Goal: Information Seeking & Learning: Learn about a topic

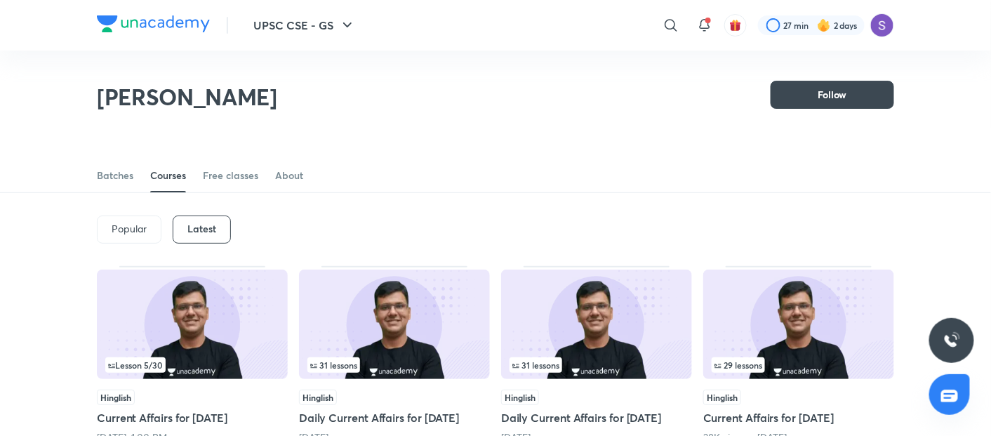
scroll to position [61, 0]
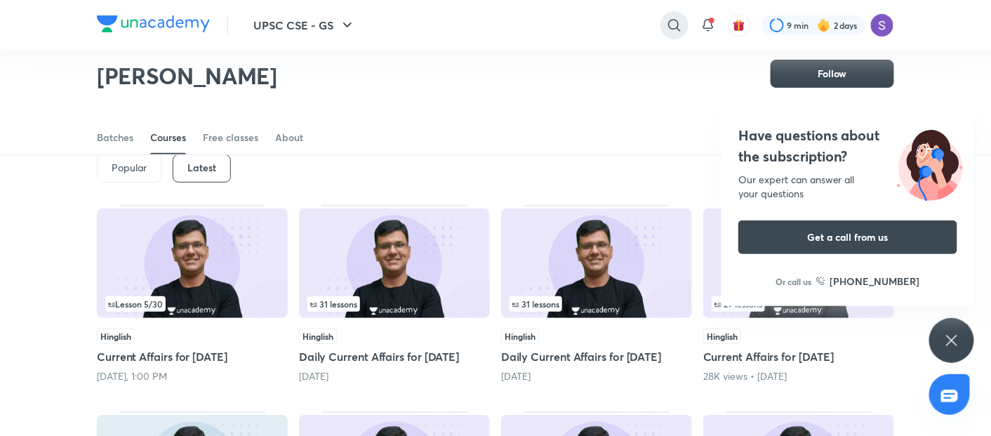
click at [673, 24] on icon at bounding box center [674, 25] width 17 height 17
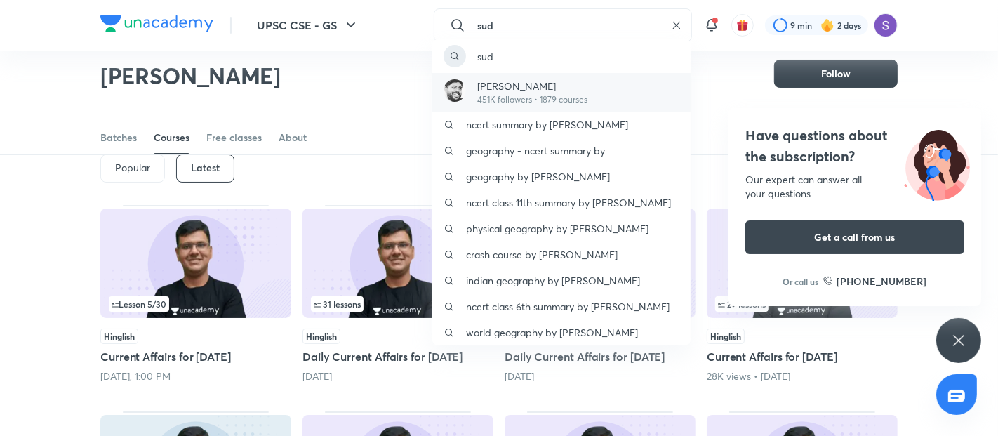
type input "sud"
click at [578, 91] on p "[PERSON_NAME]" at bounding box center [532, 86] width 110 height 15
click at [578, 91] on div "[PERSON_NAME] Follow" at bounding box center [498, 67] width 797 height 77
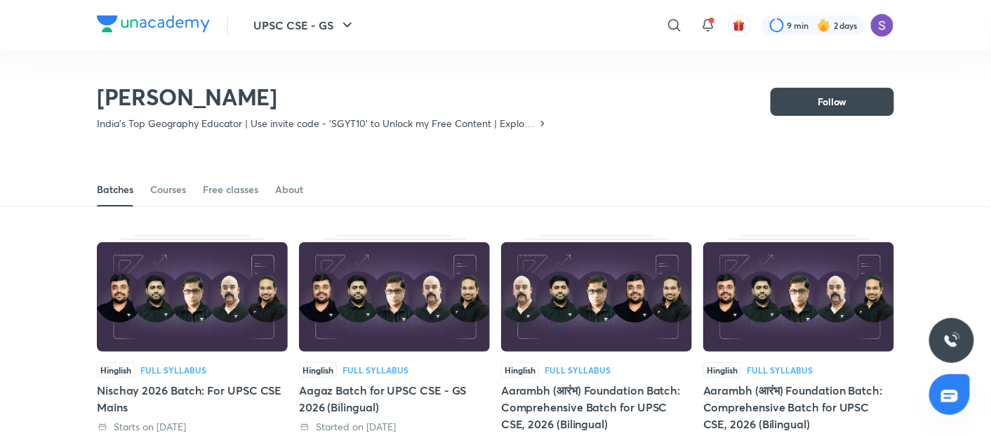
scroll to position [61, 0]
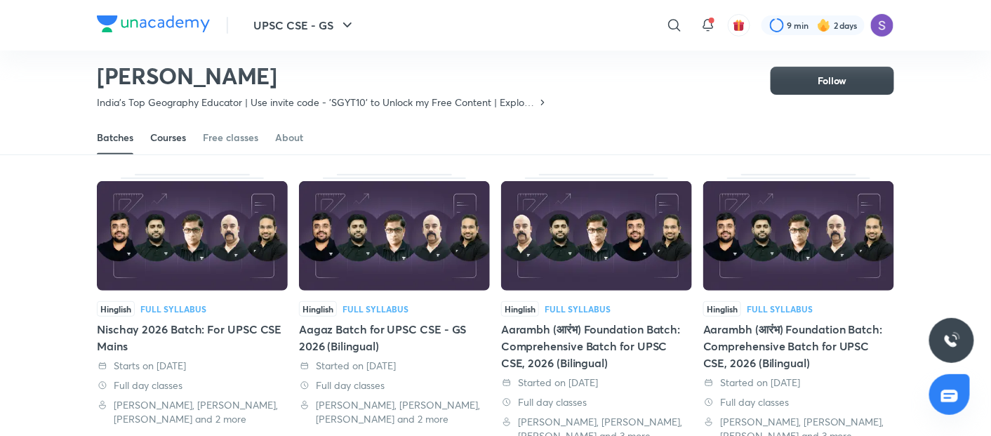
click at [162, 136] on div "Courses" at bounding box center [168, 138] width 36 height 14
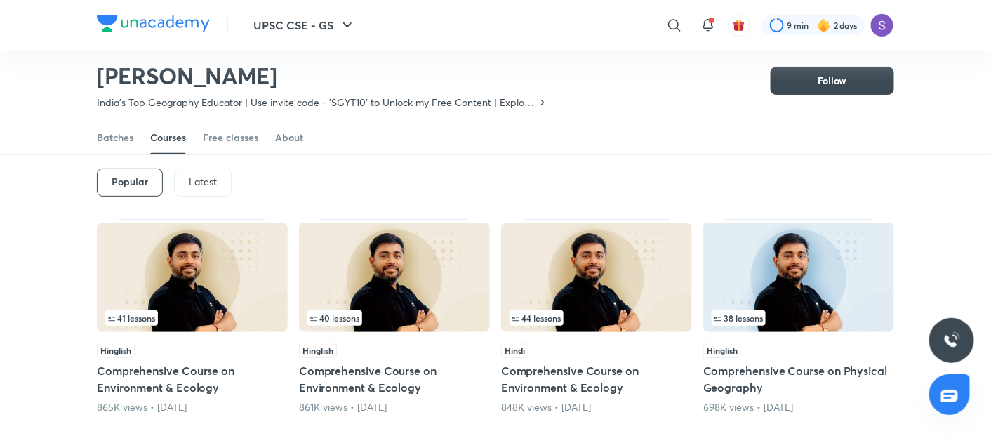
click at [185, 187] on div "Latest" at bounding box center [203, 182] width 58 height 28
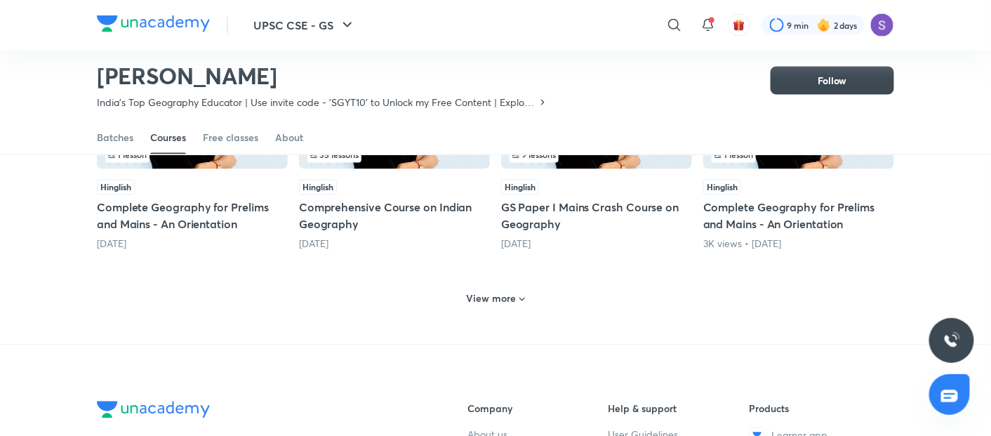
scroll to position [716, 0]
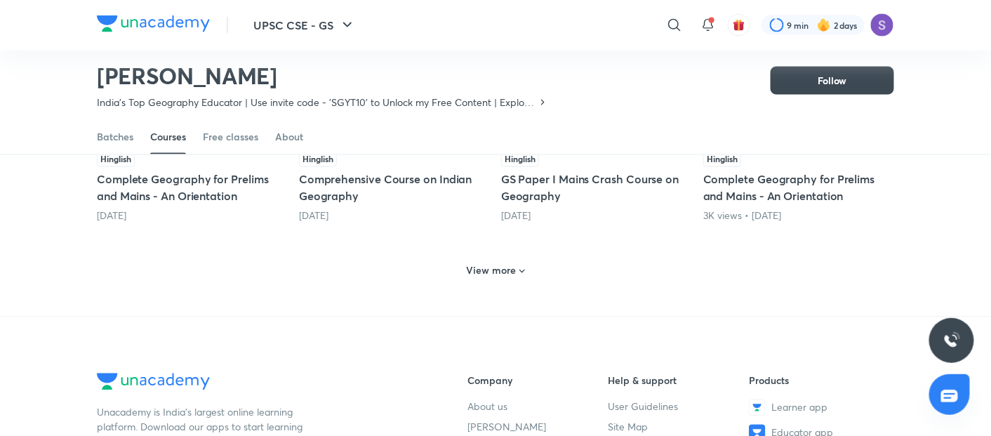
click at [515, 272] on h6 "View more" at bounding box center [492, 271] width 50 height 14
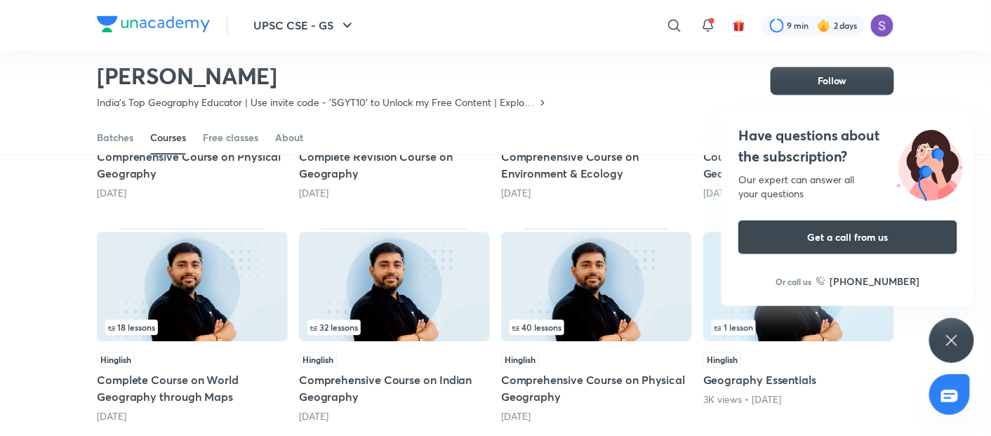
scroll to position [966, 0]
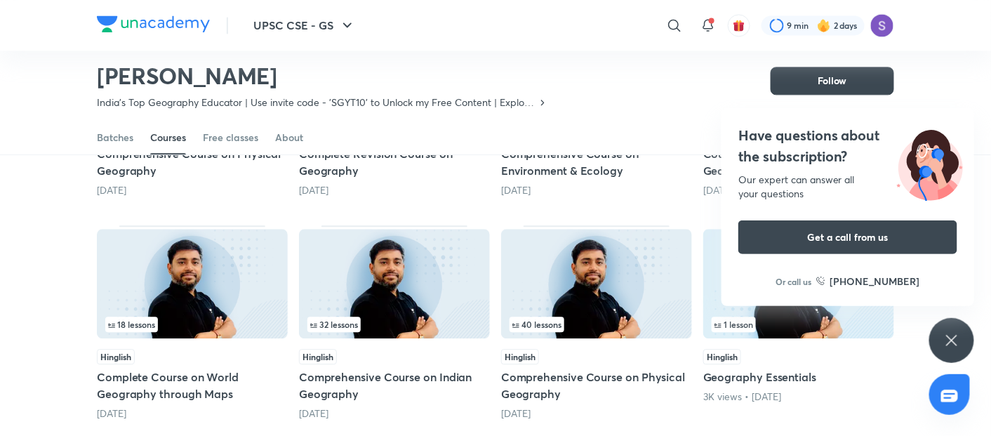
click at [215, 277] on img at bounding box center [192, 283] width 191 height 109
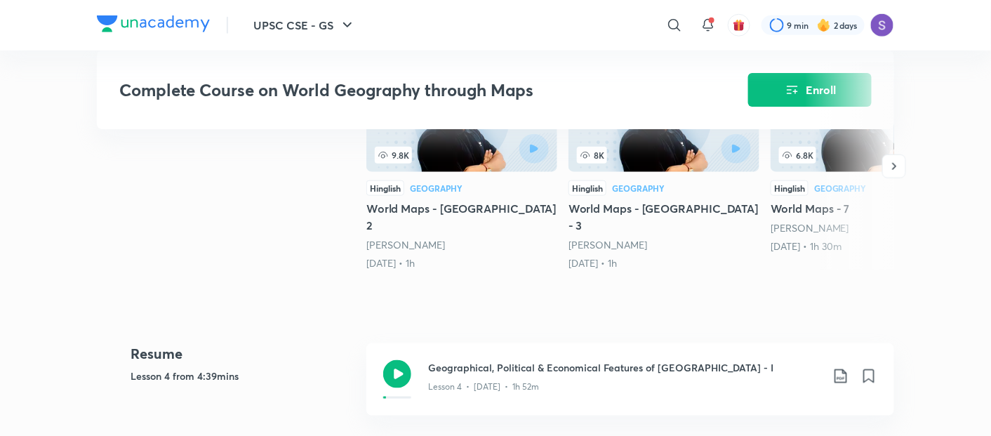
scroll to position [437, 0]
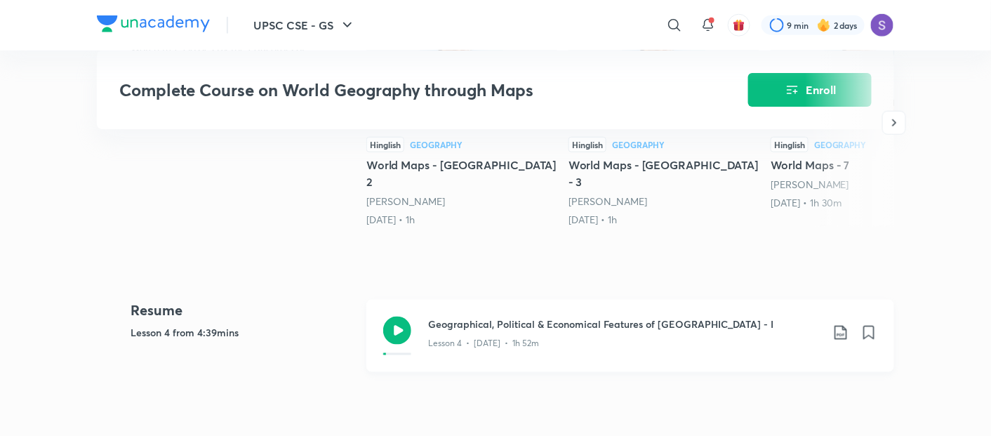
click at [400, 326] on icon at bounding box center [397, 331] width 28 height 28
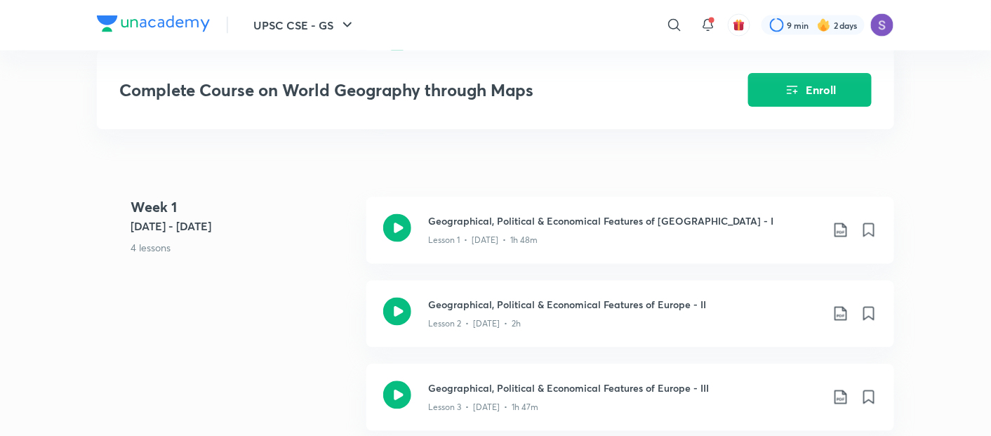
scroll to position [748, 0]
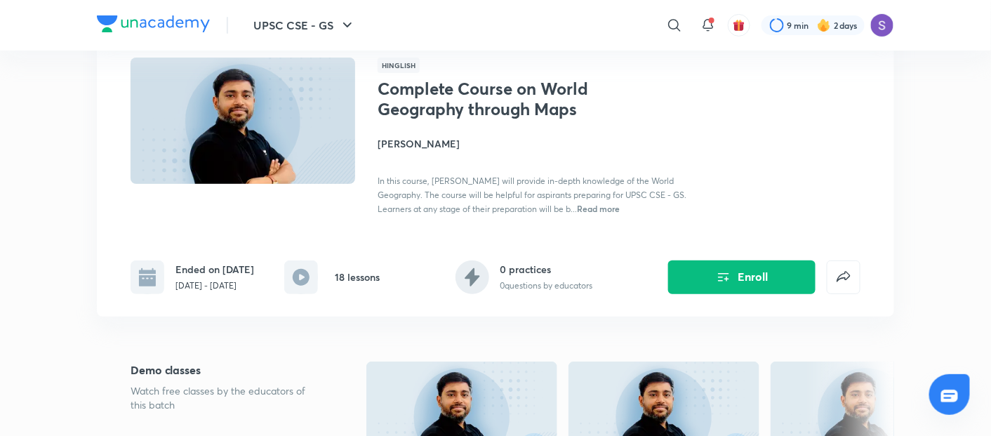
scroll to position [124, 0]
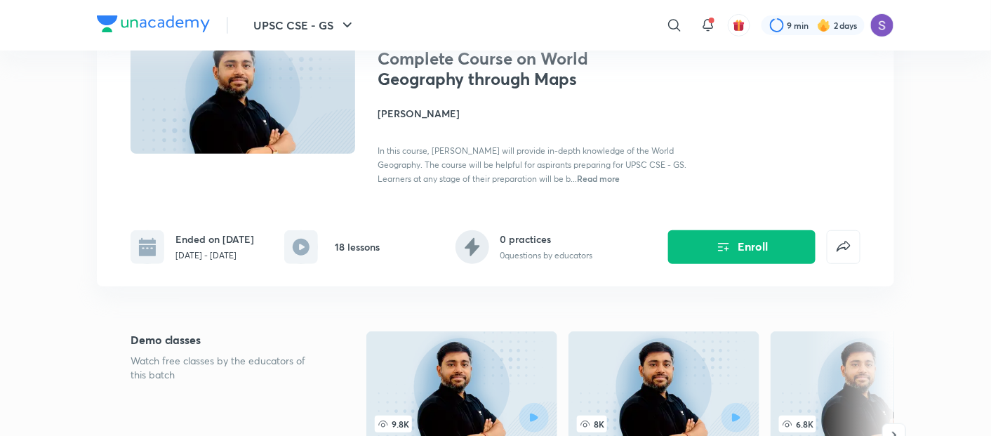
scroll to position [966, 0]
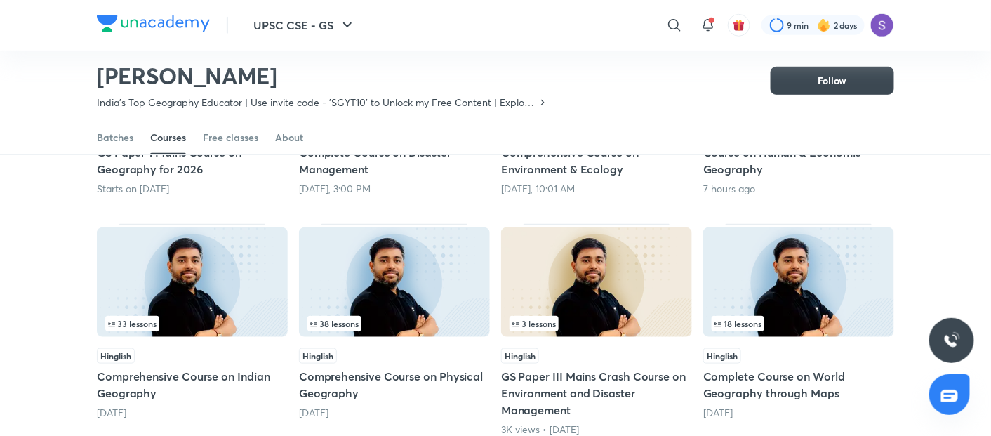
scroll to position [310, 0]
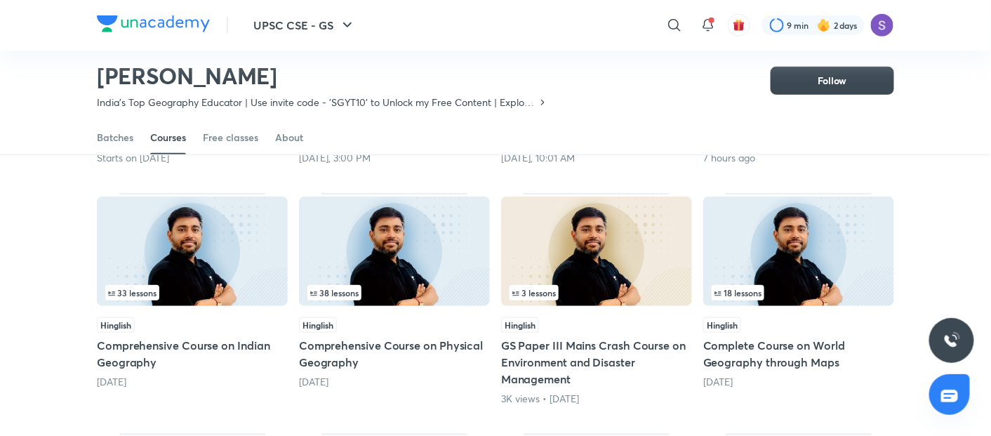
click at [814, 261] on img at bounding box center [798, 251] width 191 height 109
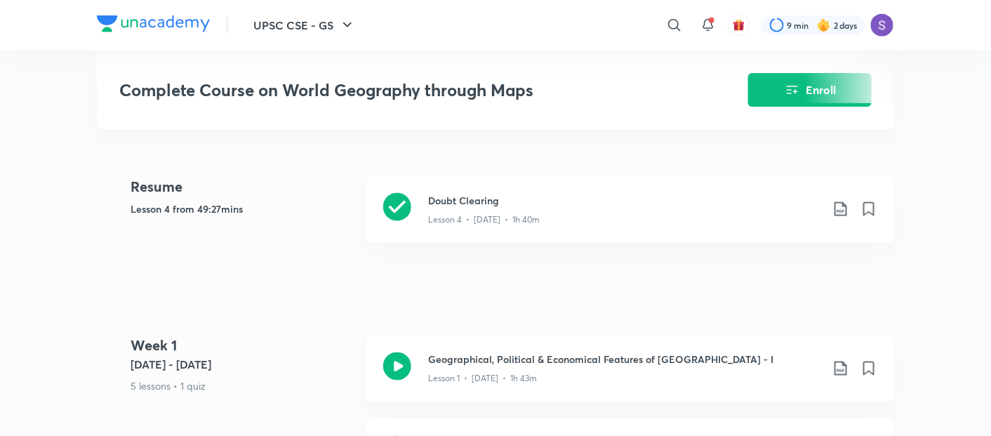
scroll to position [530, 0]
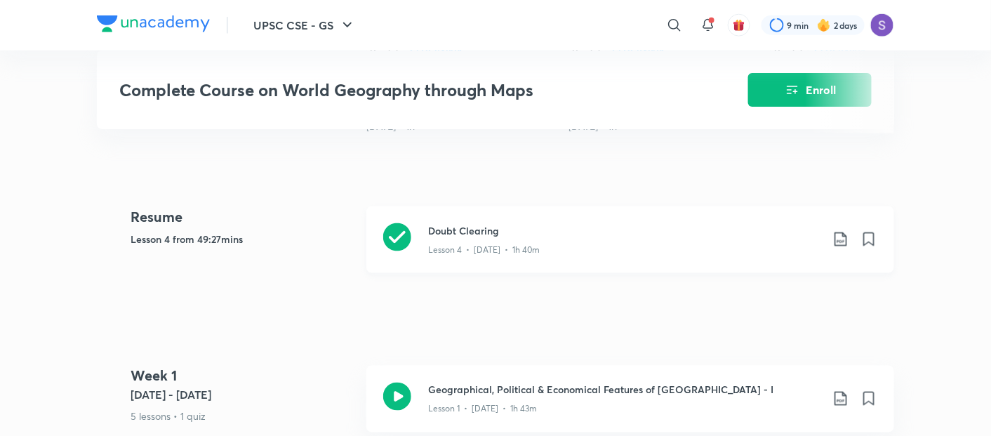
click at [411, 225] on icon at bounding box center [397, 237] width 28 height 28
